Goal: Information Seeking & Learning: Learn about a topic

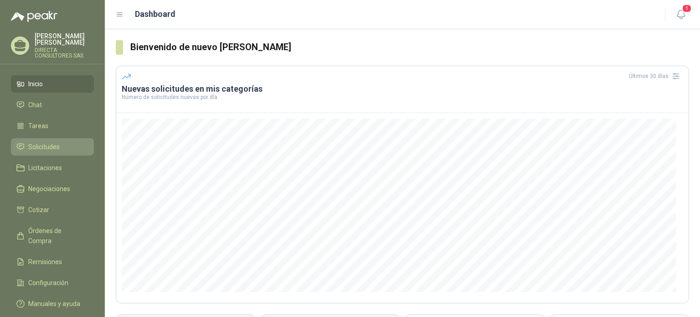
click at [34, 142] on span "Solicitudes" at bounding box center [43, 147] width 31 height 10
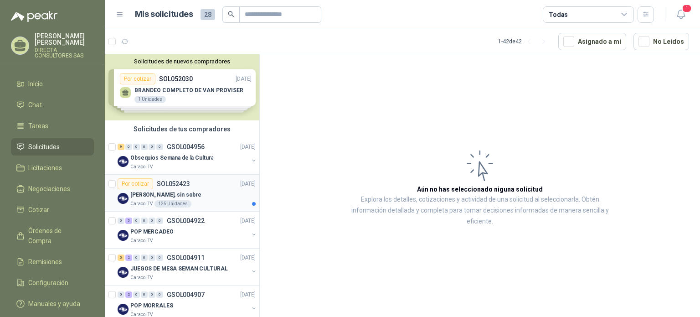
click at [185, 192] on p "[PERSON_NAME], sin sobre" at bounding box center [165, 194] width 71 height 9
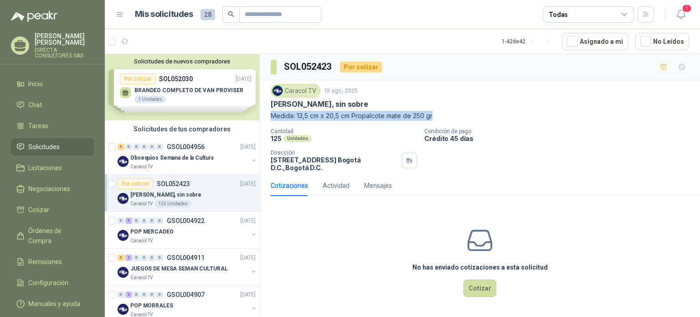
drag, startPoint x: 269, startPoint y: 115, endPoint x: 442, endPoint y: 114, distance: 172.7
click at [442, 114] on div "Caracol TV [DATE] Tarjeta Quinquenios, sin sobre Medida: 13,5 cm x 20,5 cm Prop…" at bounding box center [480, 127] width 440 height 95
copy p "Medida: 13,5 cm x 20,5 cm Propalcote mate de 250 gr"
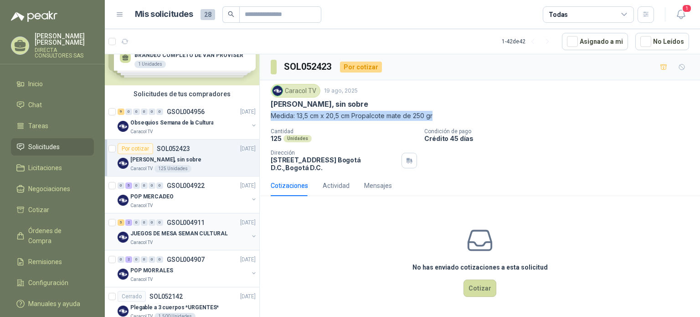
scroll to position [46, 0]
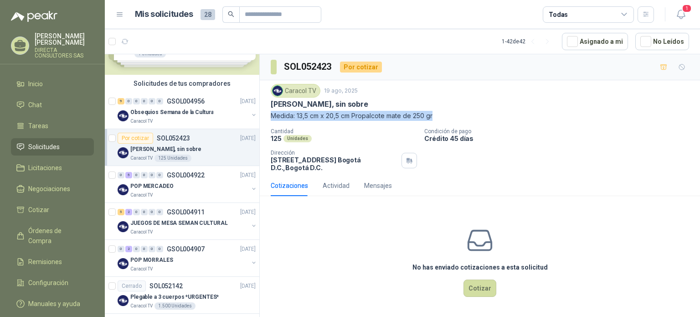
click at [159, 146] on p "[PERSON_NAME], sin sobre" at bounding box center [165, 149] width 71 height 9
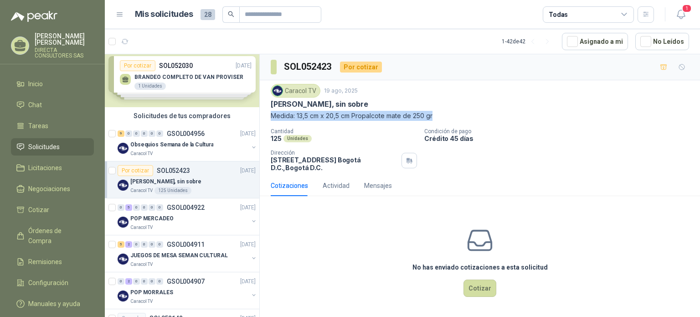
scroll to position [0, 0]
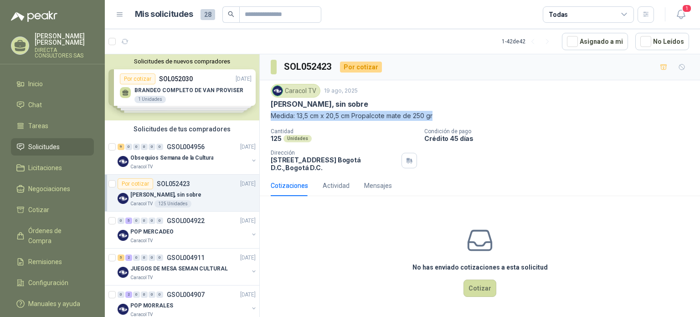
click at [105, 175] on link "Por cotizar SOL052423 [DATE] Tarjeta Quinquenios, sin sobre Caracol TV 125 Unid…" at bounding box center [182, 193] width 154 height 37
